Goal: Information Seeking & Learning: Learn about a topic

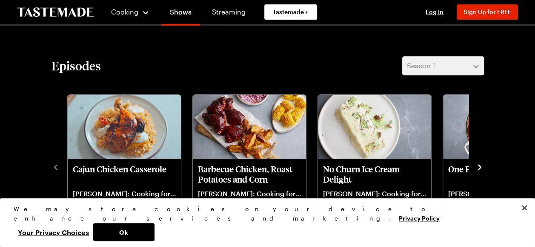
scroll to position [256, 0]
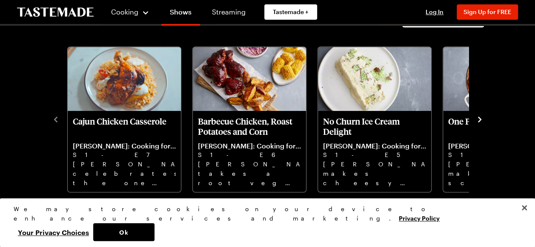
click at [478, 118] on icon "navigate to next item" at bounding box center [480, 119] width 9 height 9
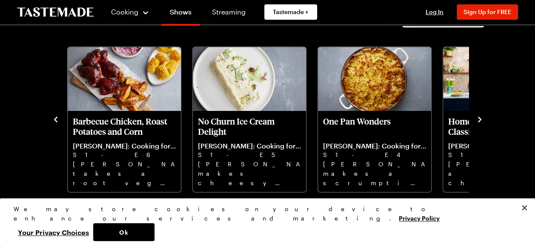
click at [478, 118] on icon "navigate to next item" at bounding box center [480, 119] width 9 height 9
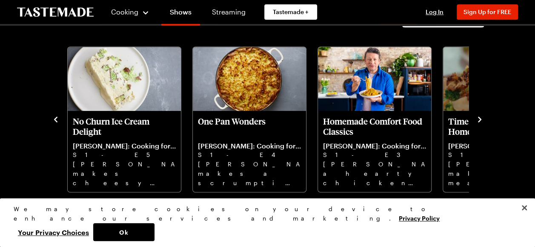
click at [478, 118] on icon "navigate to next item" at bounding box center [480, 119] width 9 height 9
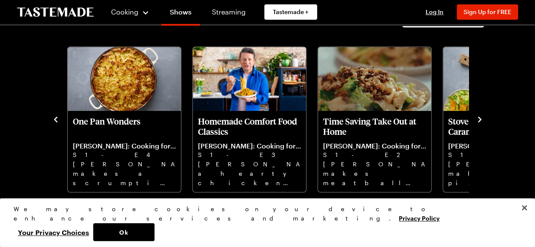
click at [478, 118] on icon "navigate to next item" at bounding box center [480, 119] width 9 height 9
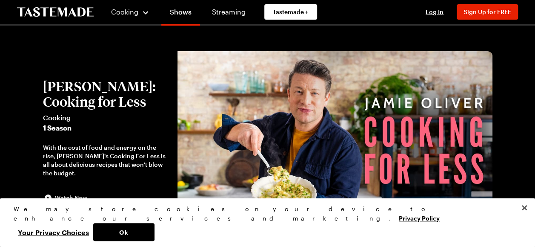
scroll to position [43, 0]
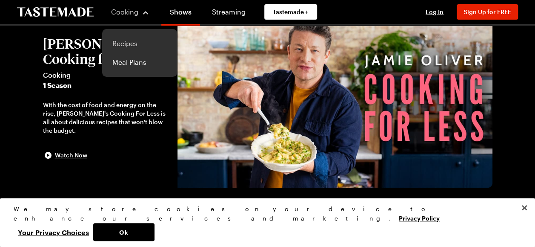
click at [124, 43] on link "Recipes" at bounding box center [139, 43] width 65 height 19
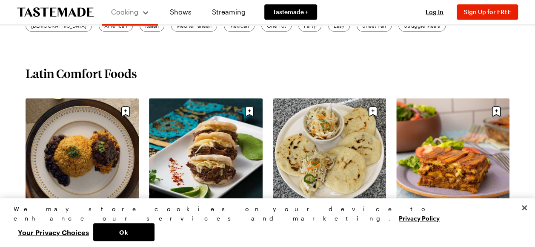
scroll to position [256, 0]
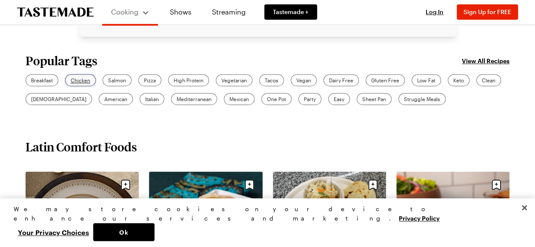
click at [80, 78] on span "Chicken" at bounding box center [81, 80] width 20 height 8
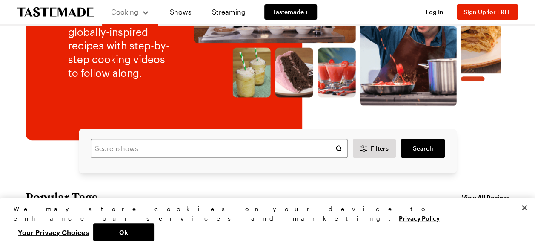
scroll to position [128, 0]
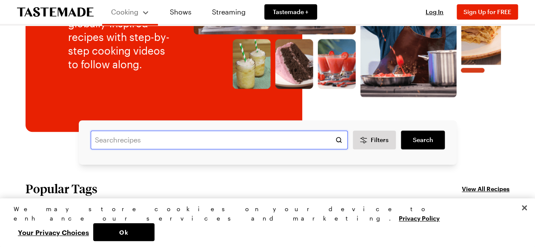
click at [159, 142] on input "text" at bounding box center [219, 139] width 257 height 19
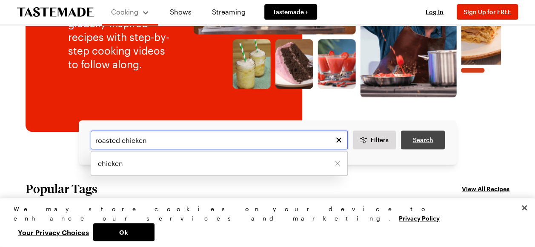
type input "roasted chicken"
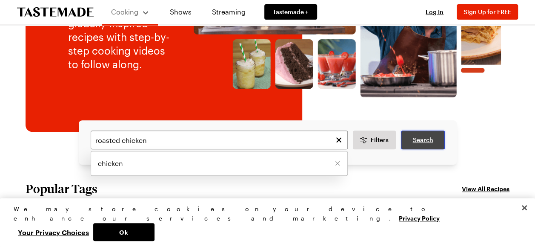
click at [425, 142] on span "Search" at bounding box center [423, 139] width 20 height 9
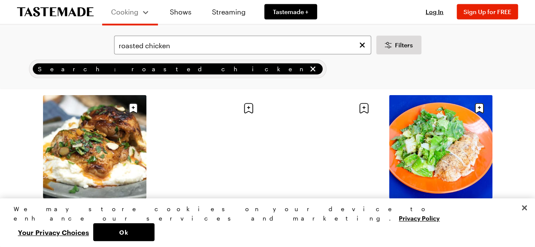
scroll to position [937, 0]
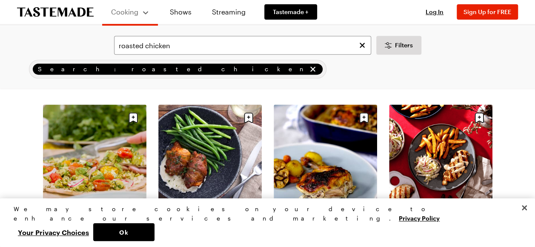
scroll to position [1789, 0]
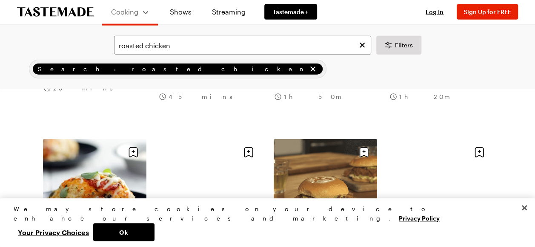
scroll to position [2641, 0]
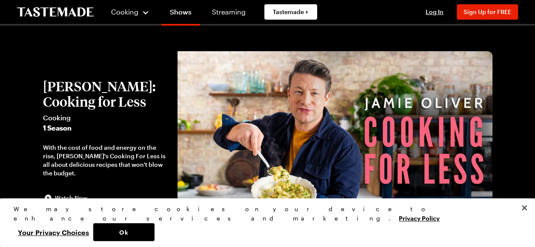
click at [69, 198] on span "Watch Now" at bounding box center [71, 197] width 32 height 9
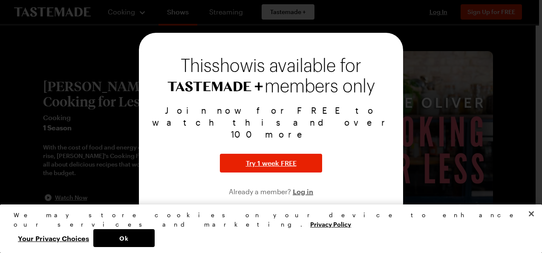
click at [472, 78] on div at bounding box center [271, 126] width 542 height 253
